Goal: Task Accomplishment & Management: Use online tool/utility

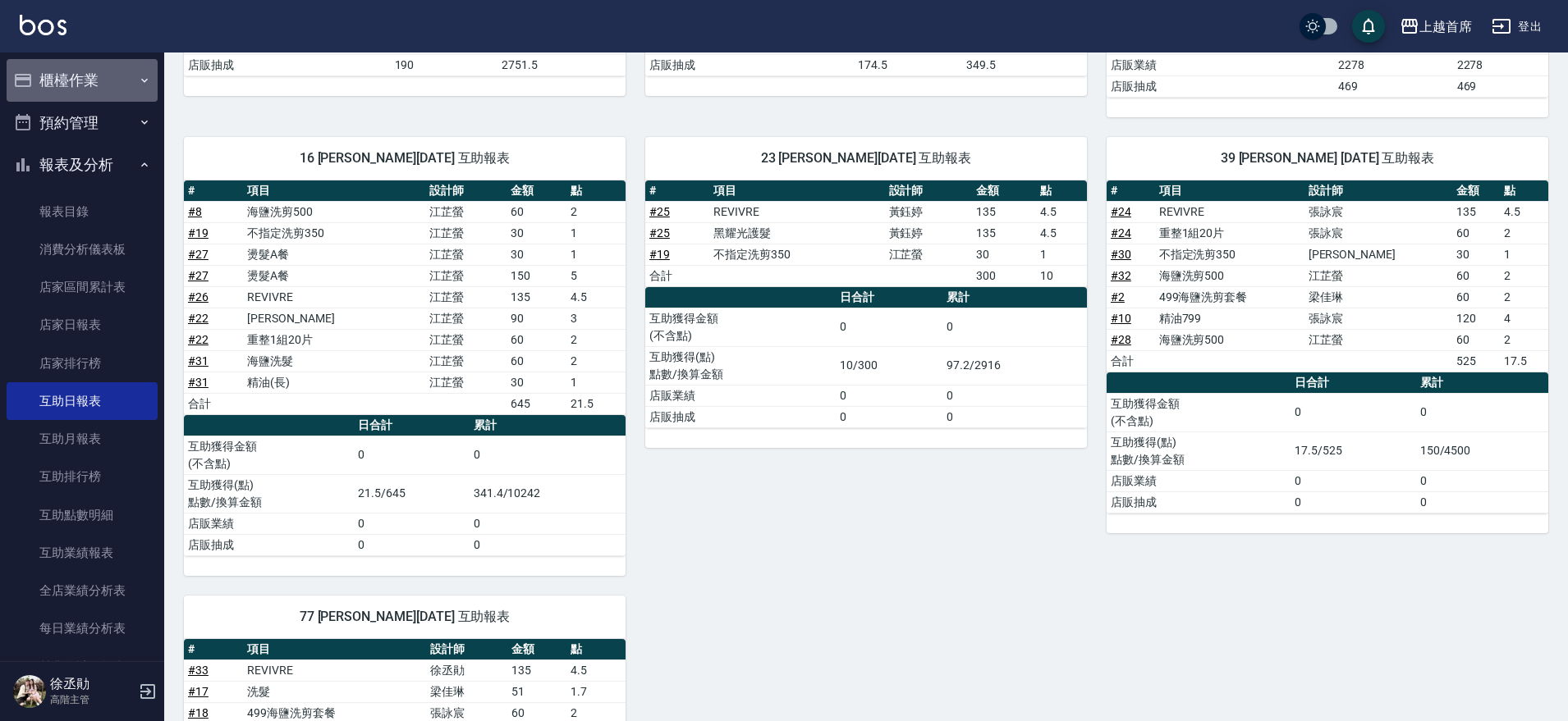
click at [129, 76] on button "櫃檯作業" at bounding box center [82, 80] width 151 height 43
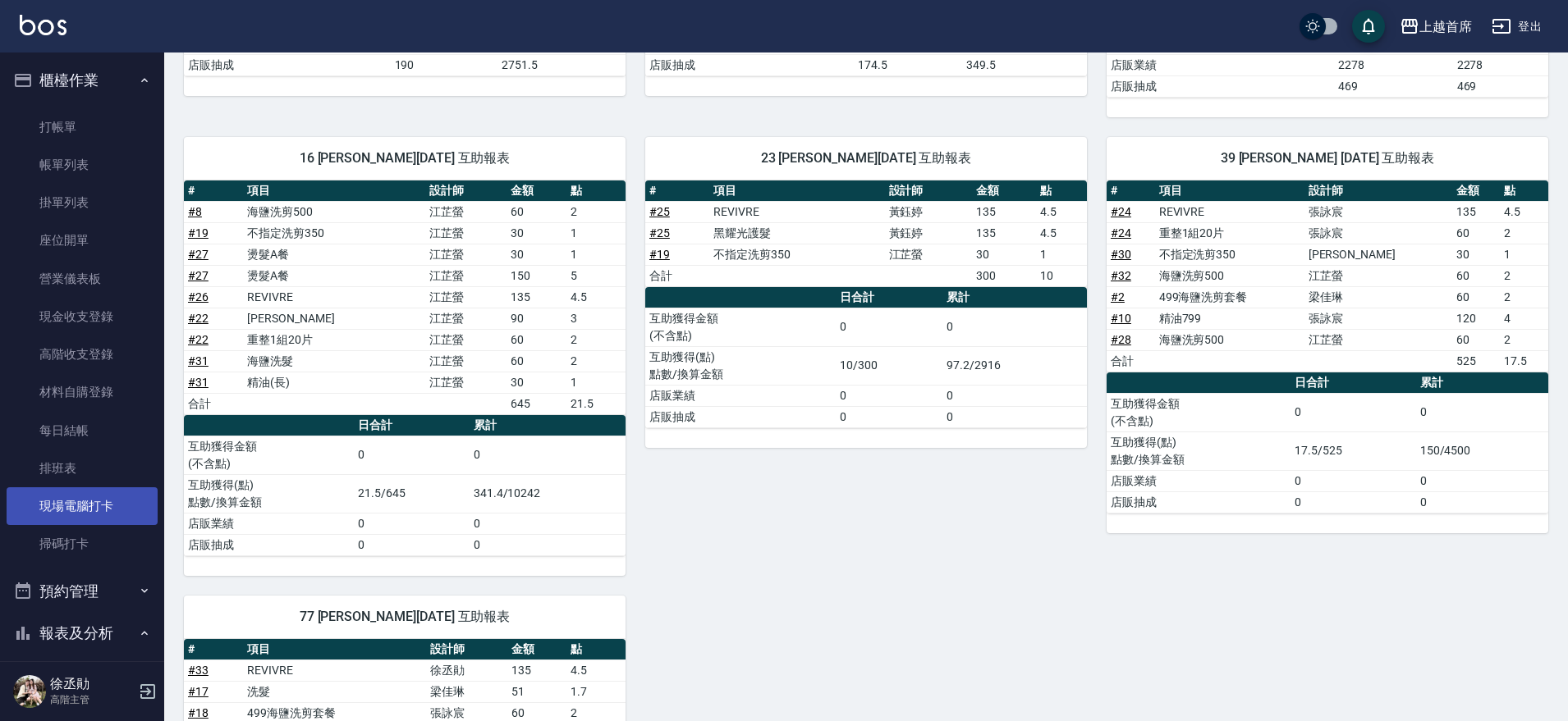
click at [119, 501] on link "現場電腦打卡" at bounding box center [82, 506] width 151 height 38
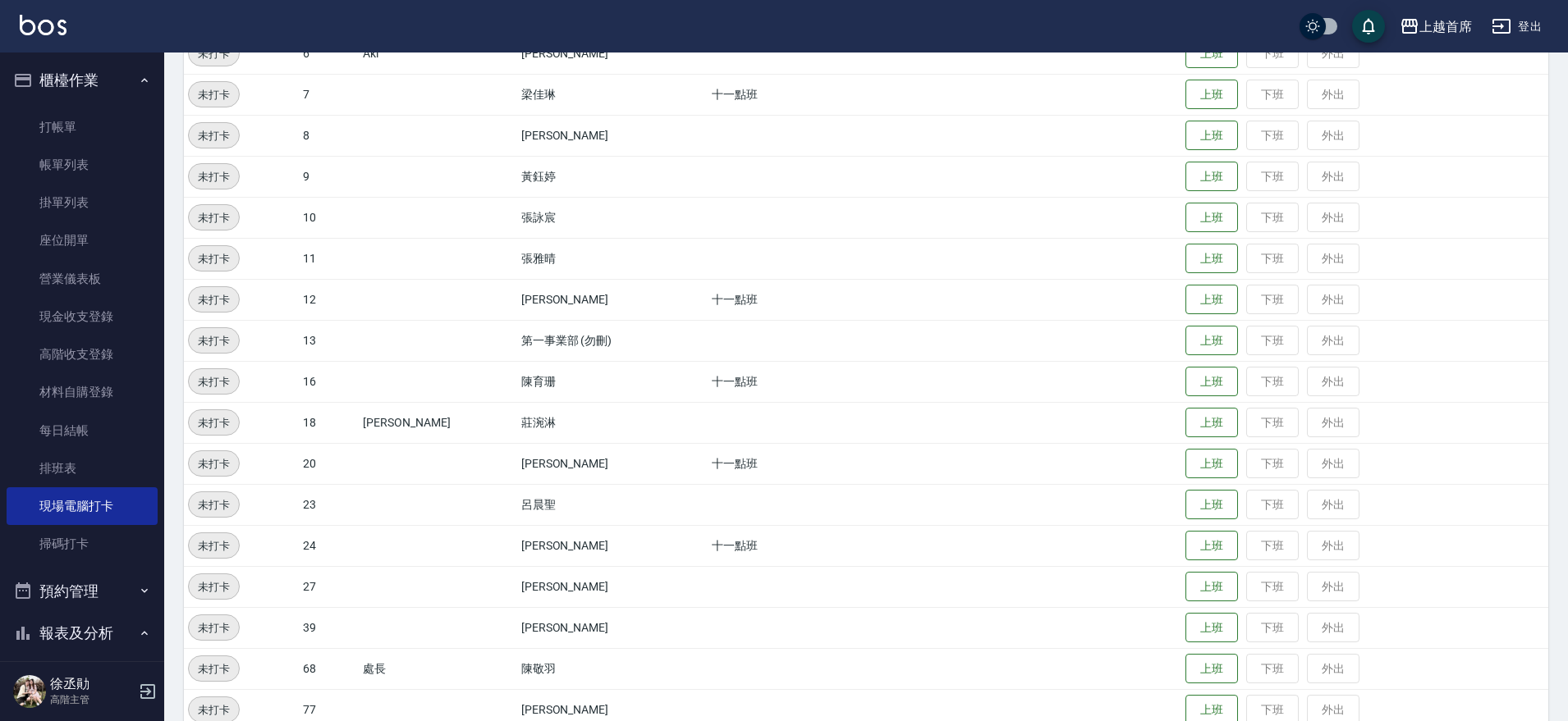
scroll to position [399, 0]
click at [1195, 702] on button "上班" at bounding box center [1211, 707] width 53 height 29
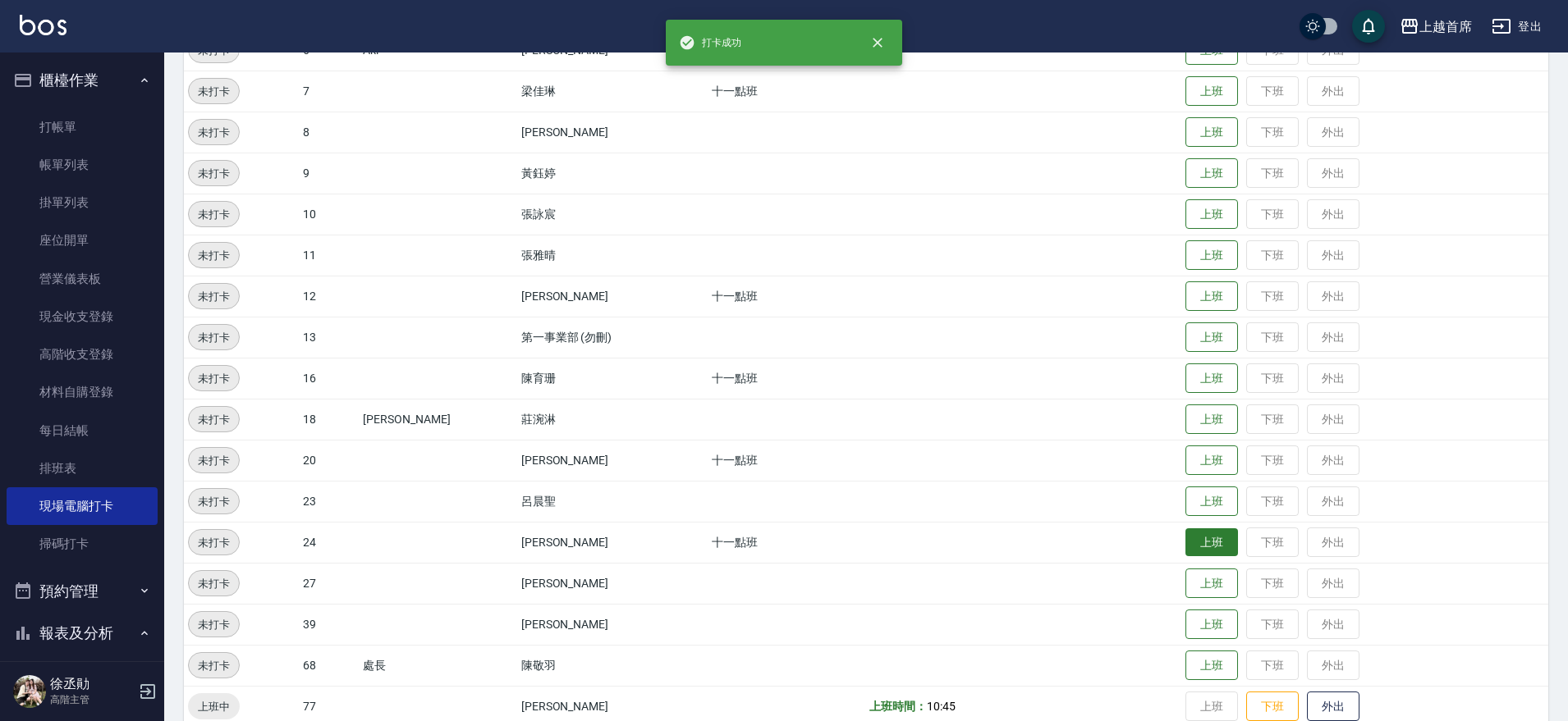
click at [1199, 540] on button "上班" at bounding box center [1211, 543] width 53 height 29
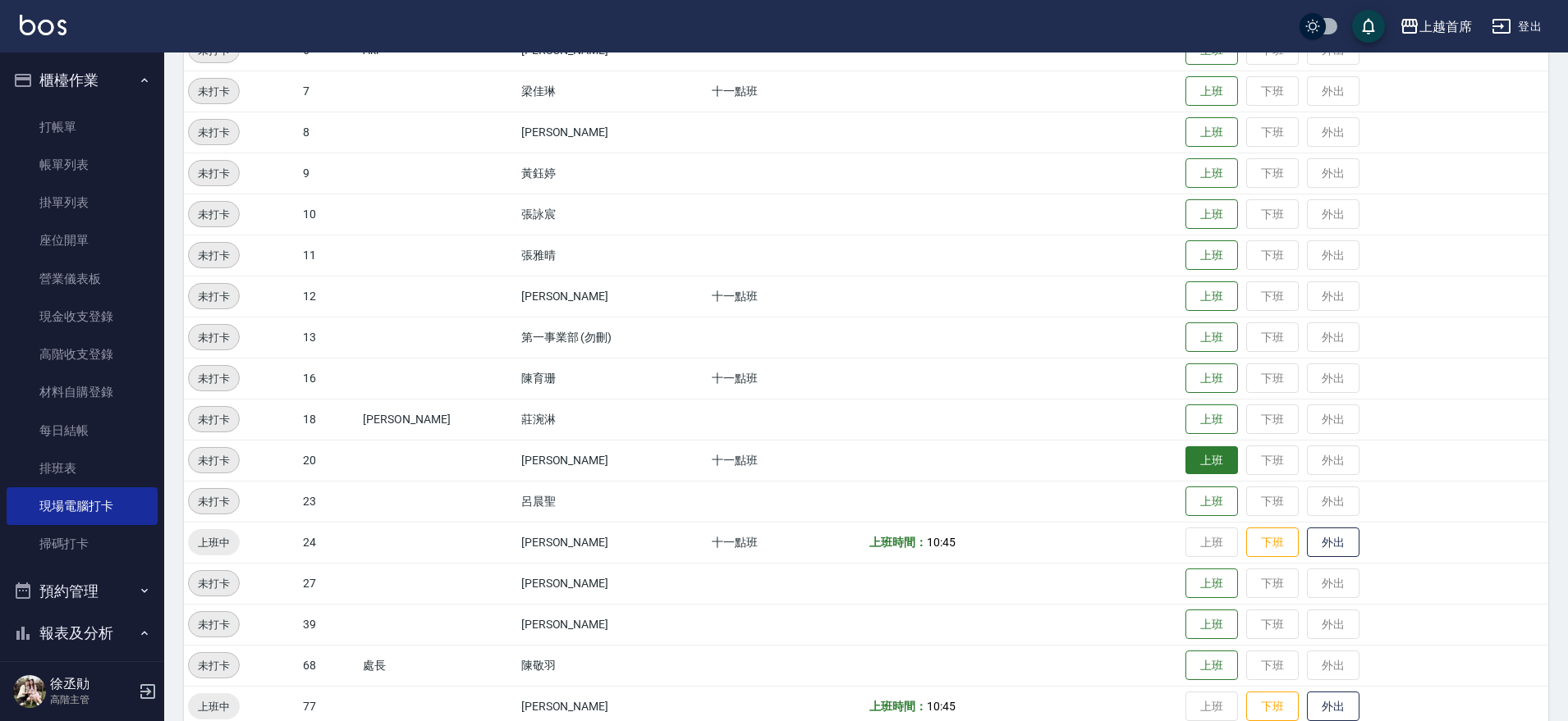
click at [1221, 467] on button "上班" at bounding box center [1211, 461] width 53 height 29
click at [1206, 382] on button "上班" at bounding box center [1211, 379] width 53 height 29
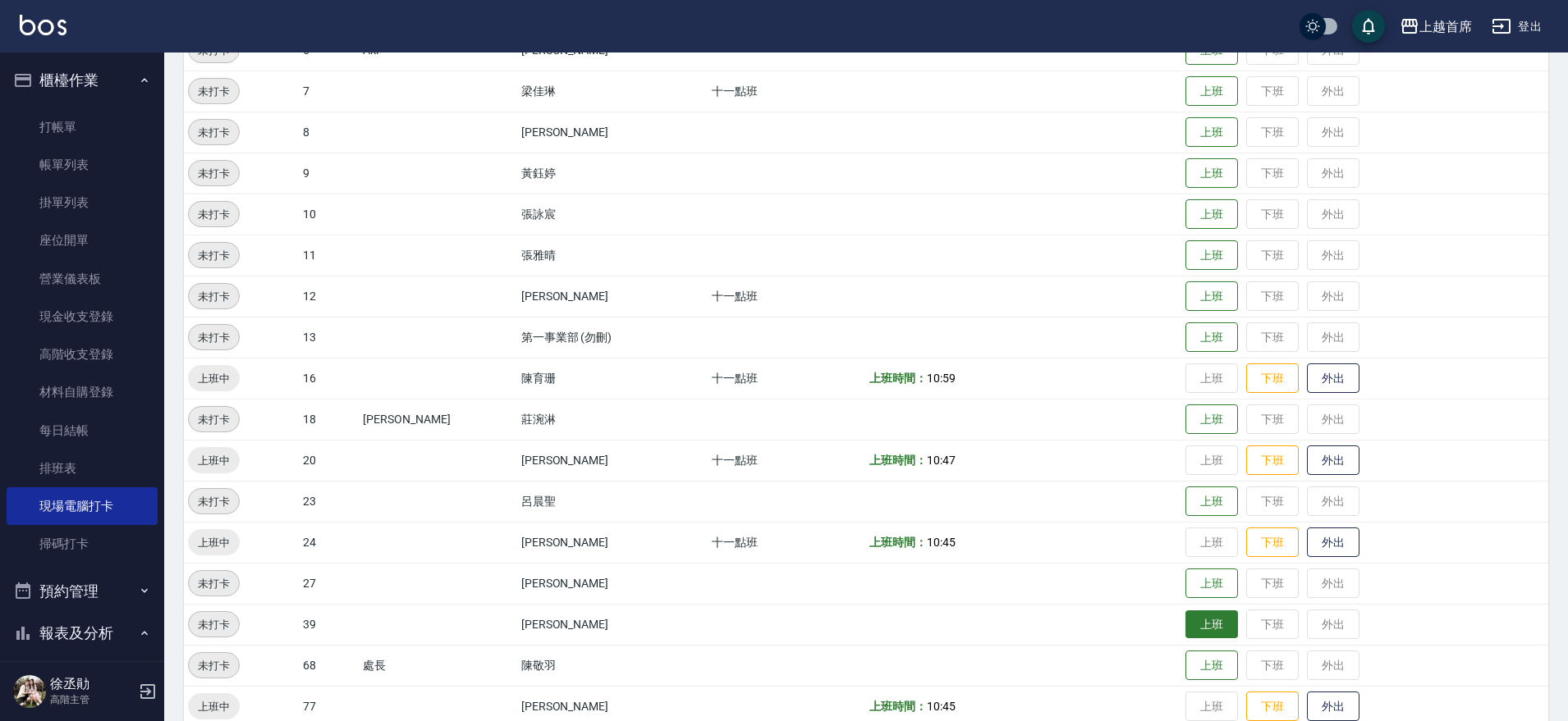
click at [1207, 625] on button "上班" at bounding box center [1211, 625] width 53 height 29
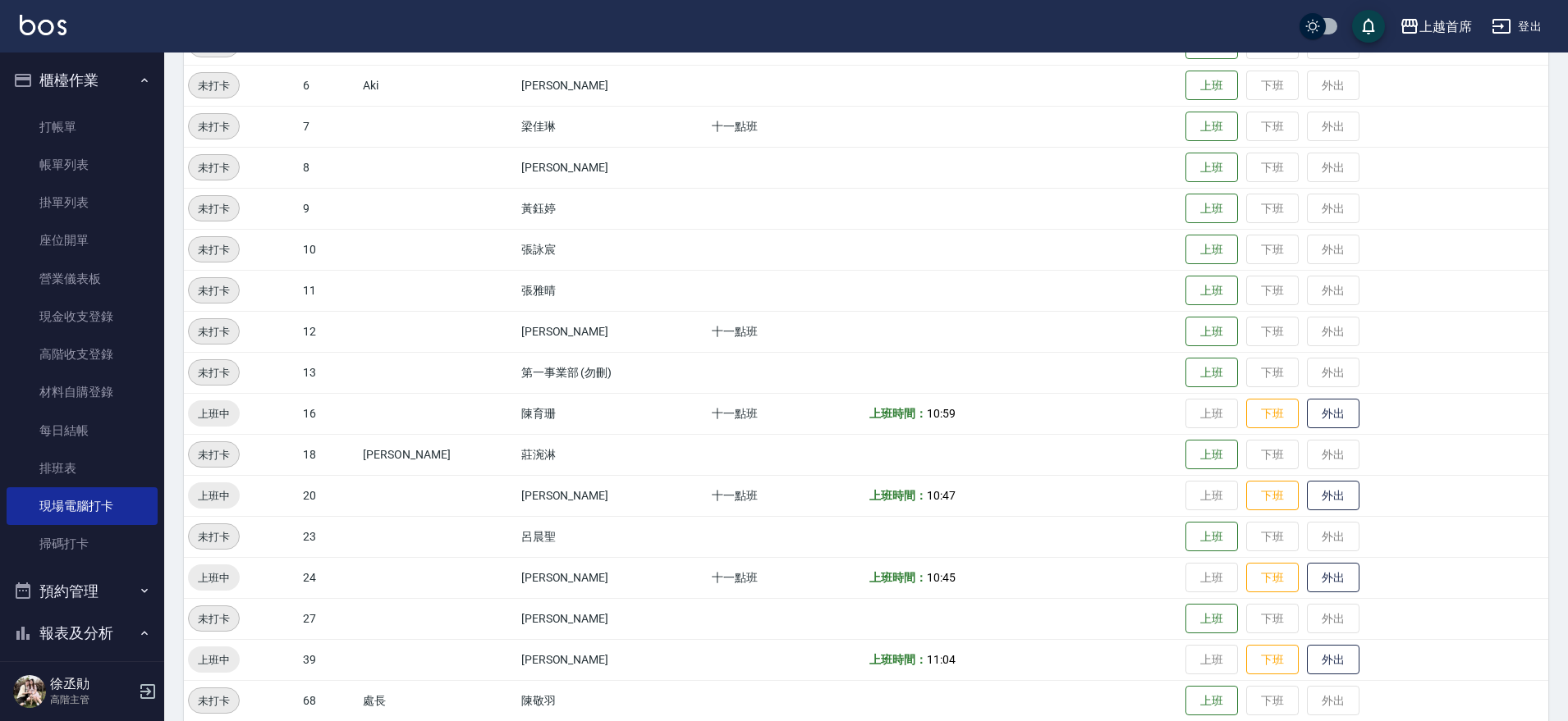
scroll to position [262, 0]
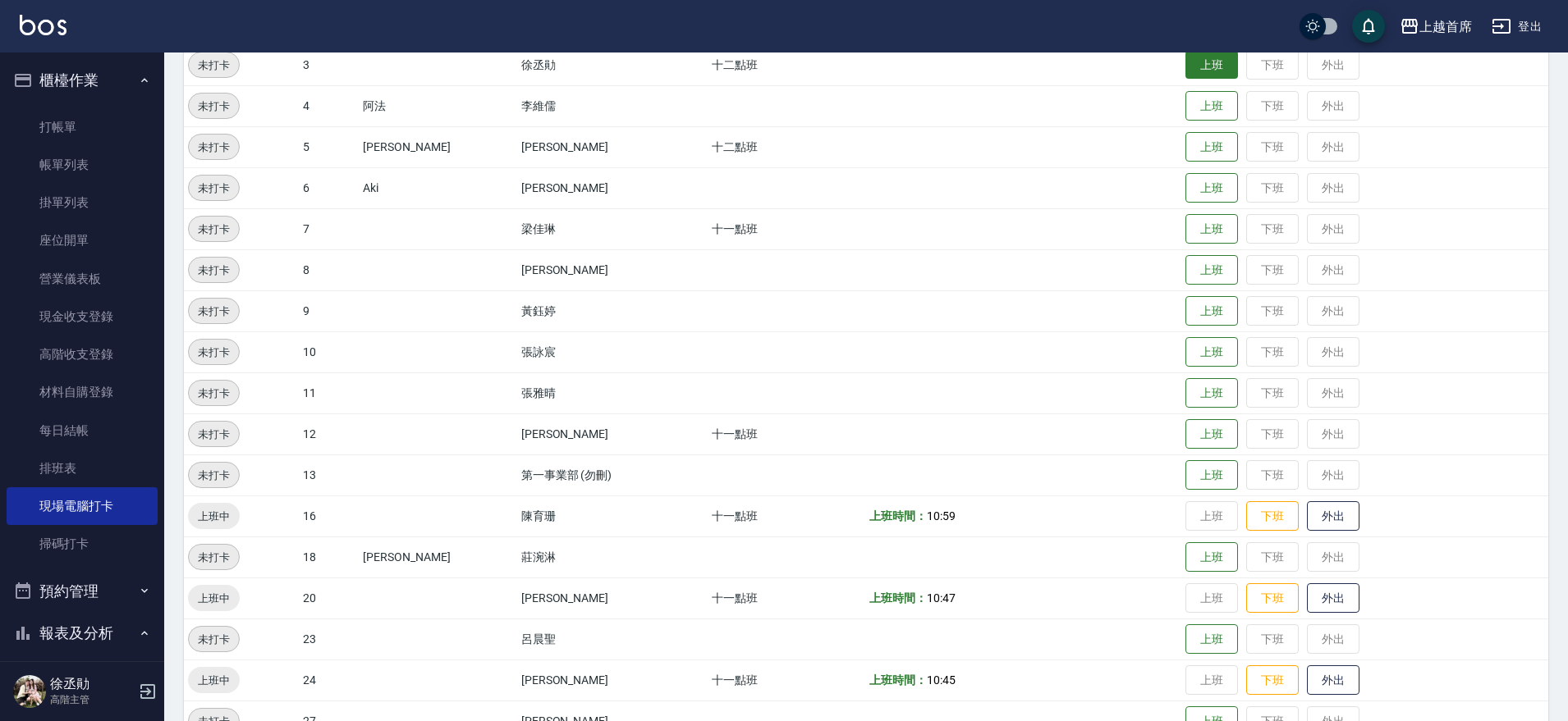
click at [1186, 74] on button "上班" at bounding box center [1211, 66] width 53 height 29
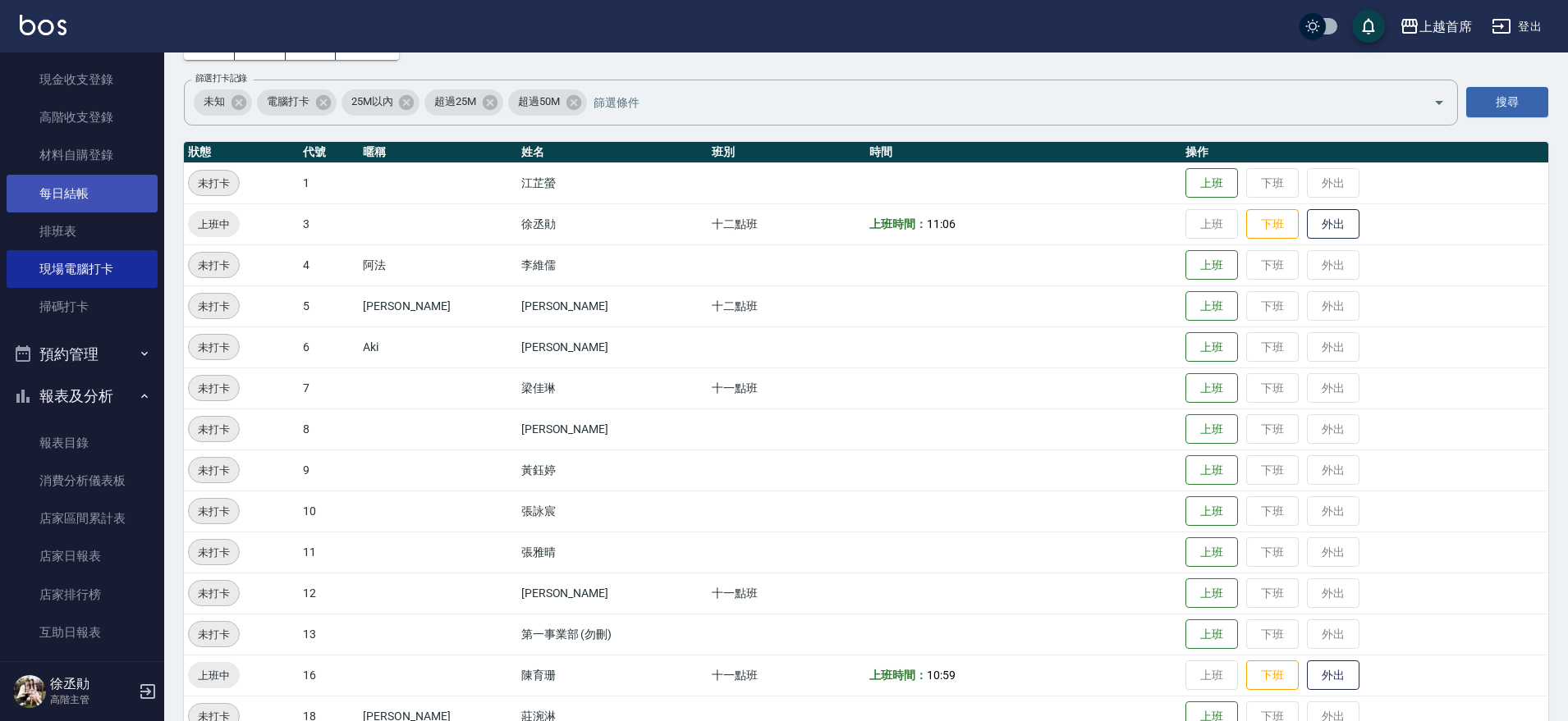
scroll to position [0, 0]
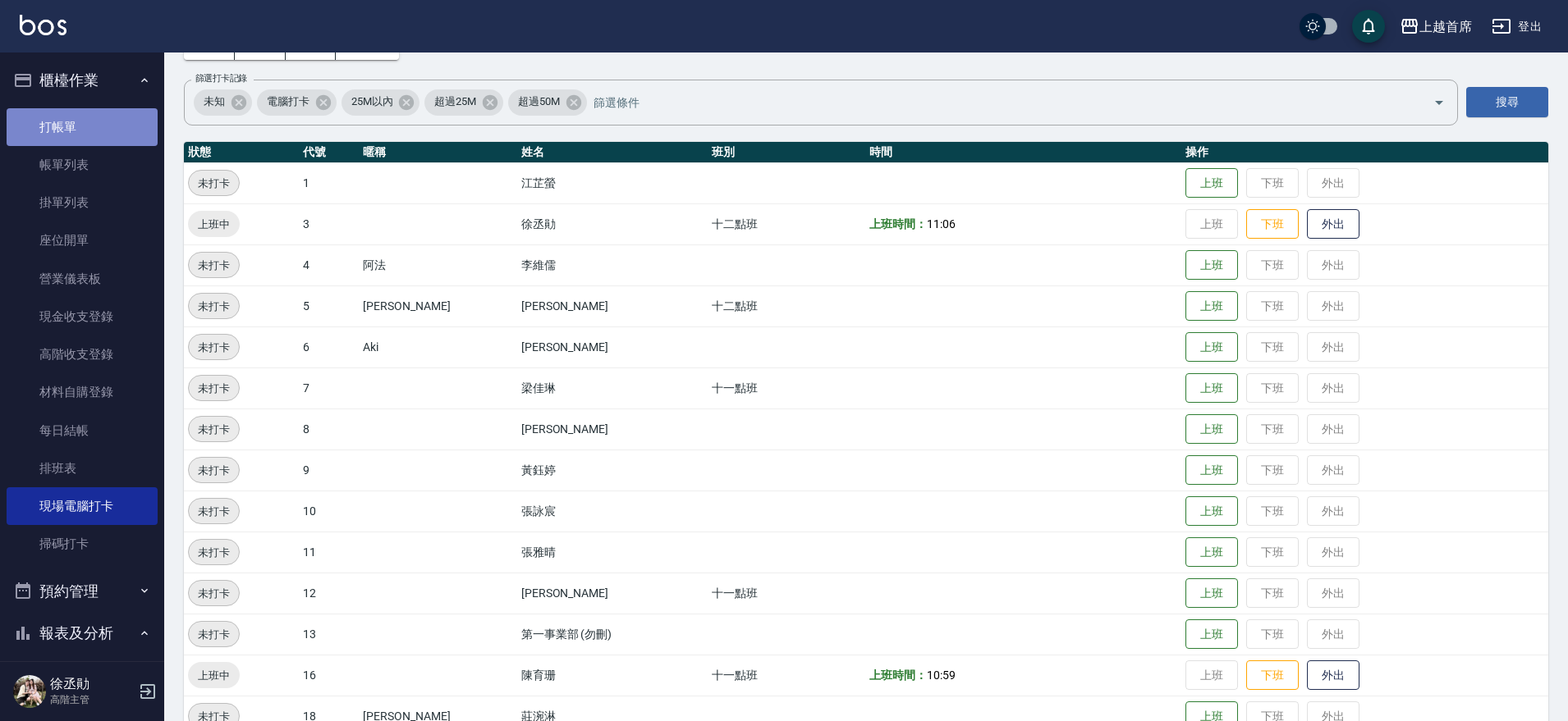
click at [91, 126] on link "打帳單" at bounding box center [82, 127] width 151 height 38
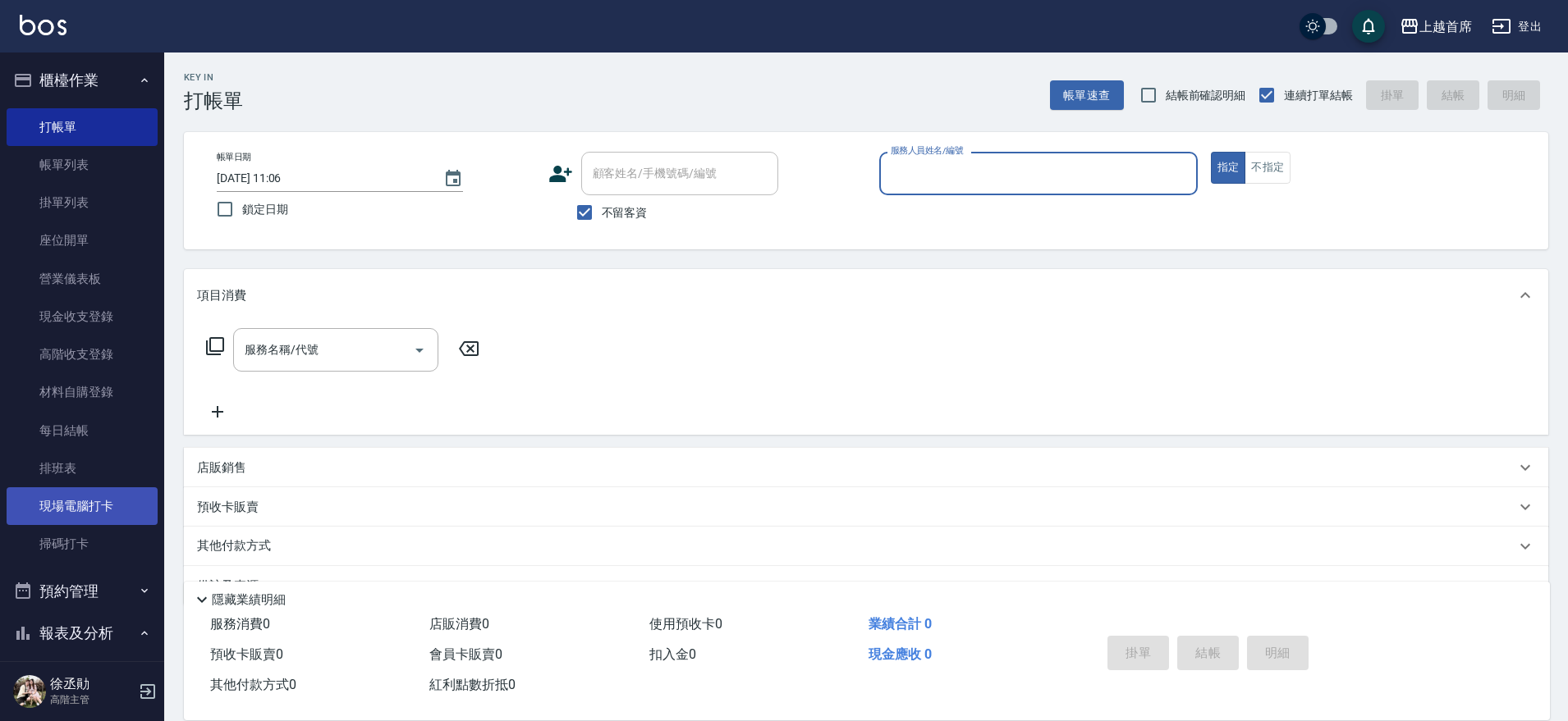
click at [90, 501] on link "現場電腦打卡" at bounding box center [82, 506] width 151 height 38
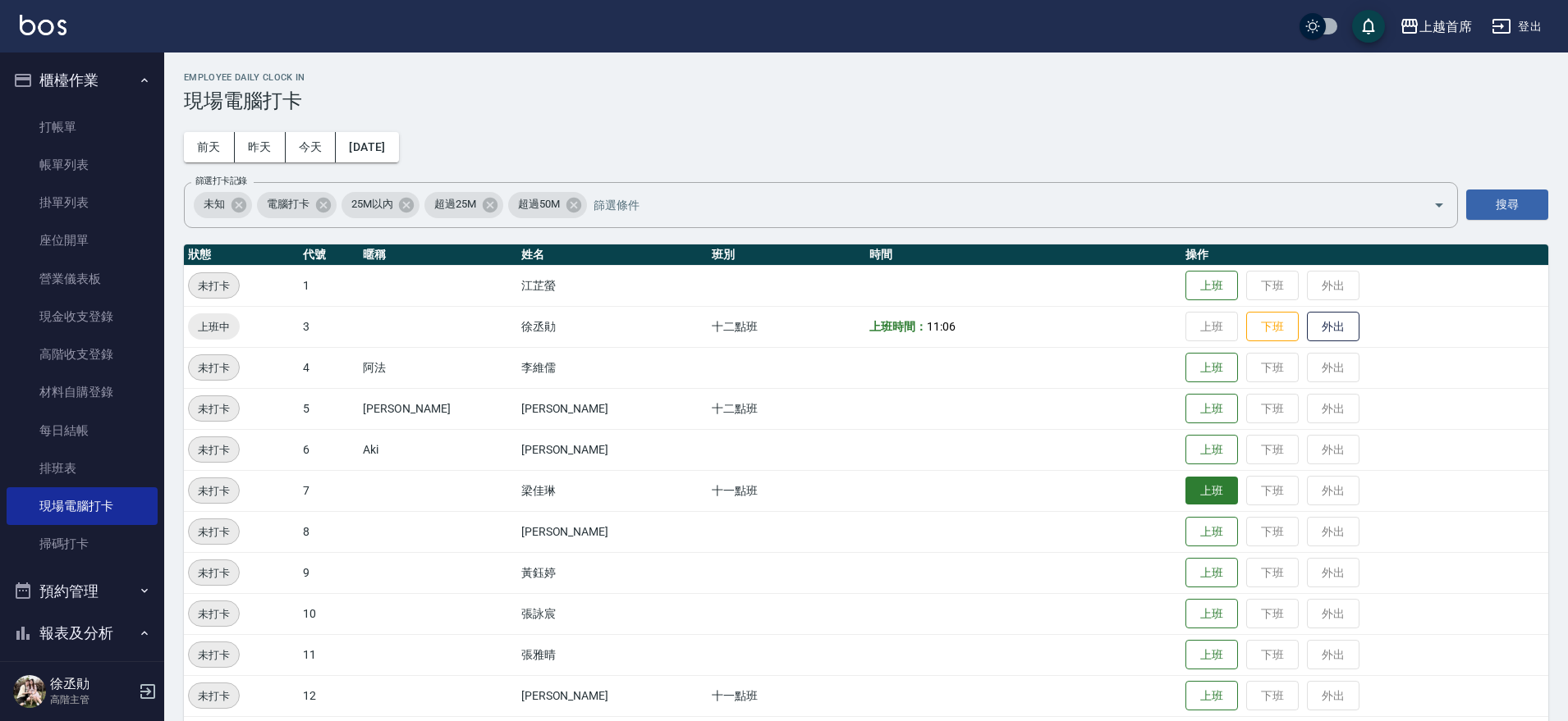
click at [1185, 495] on button "上班" at bounding box center [1211, 491] width 53 height 29
click at [1188, 418] on button "上班" at bounding box center [1211, 409] width 53 height 29
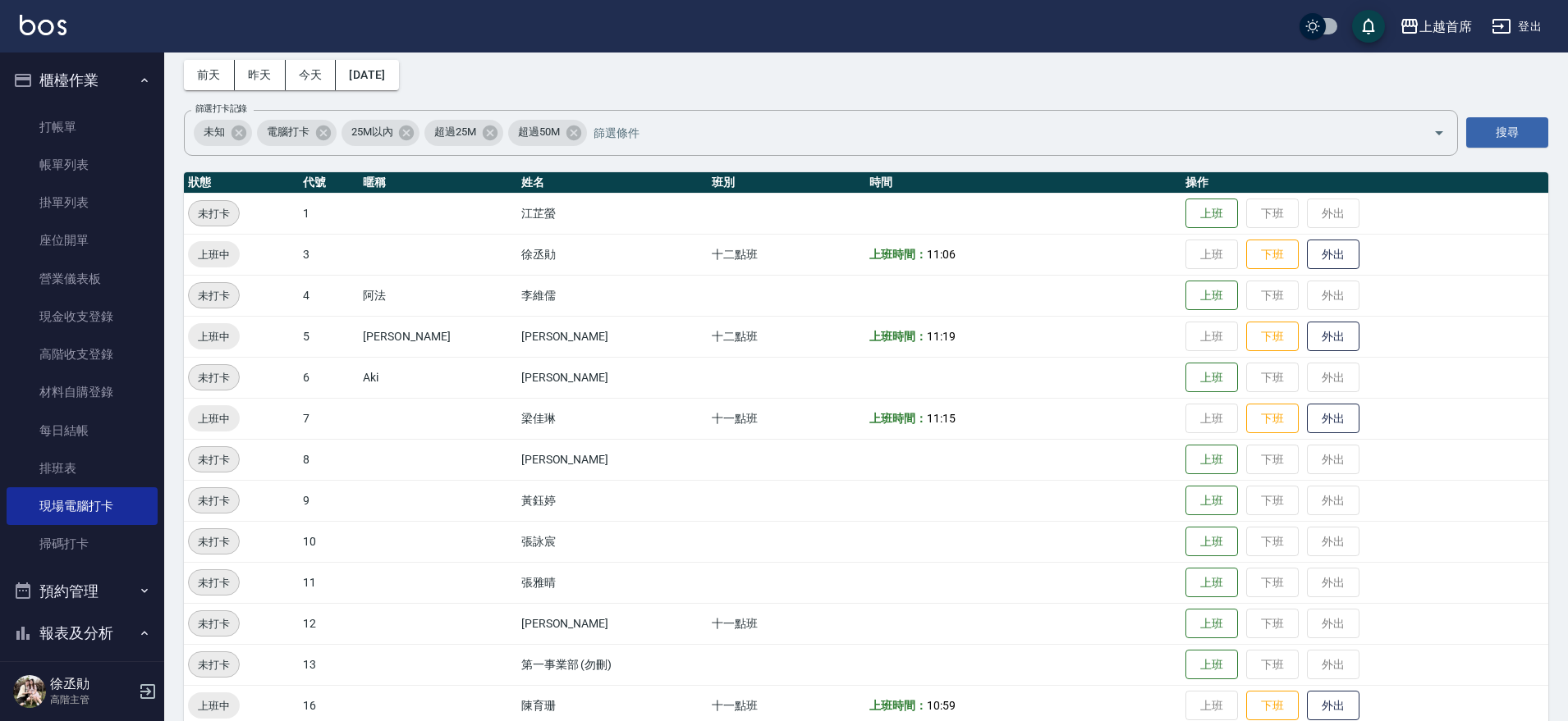
scroll to position [205, 0]
